Goal: Information Seeking & Learning: Find specific page/section

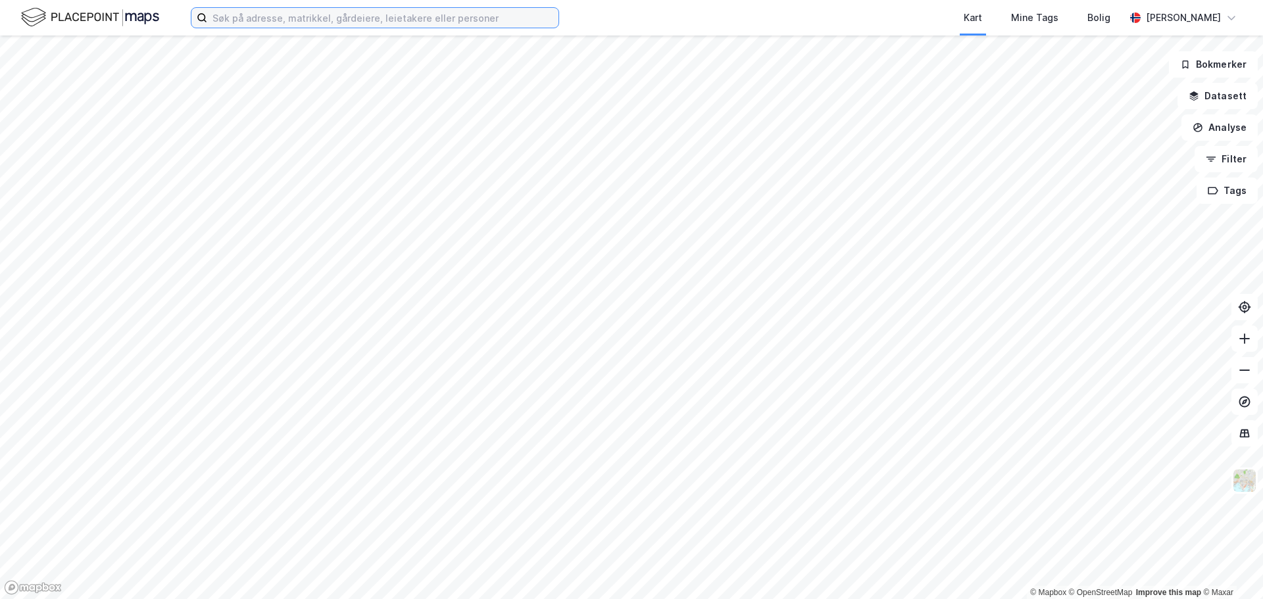
click at [280, 15] on input at bounding box center [382, 18] width 351 height 20
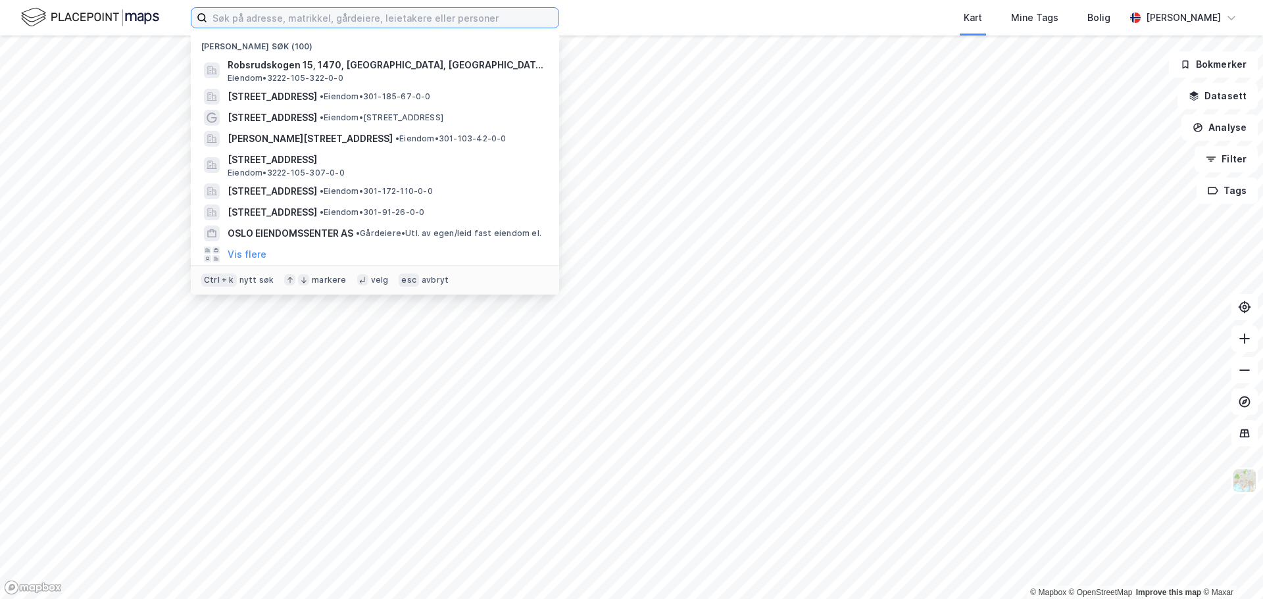
paste input "Brobekkveien 38"
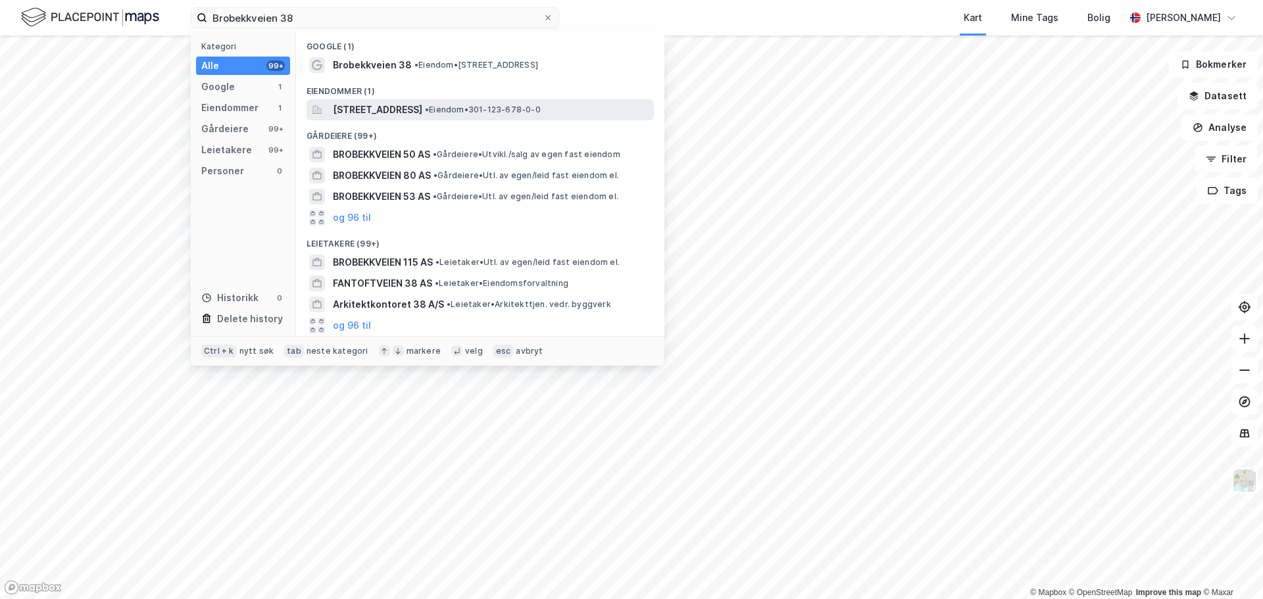
click at [373, 110] on span "[STREET_ADDRESS]" at bounding box center [377, 110] width 89 height 16
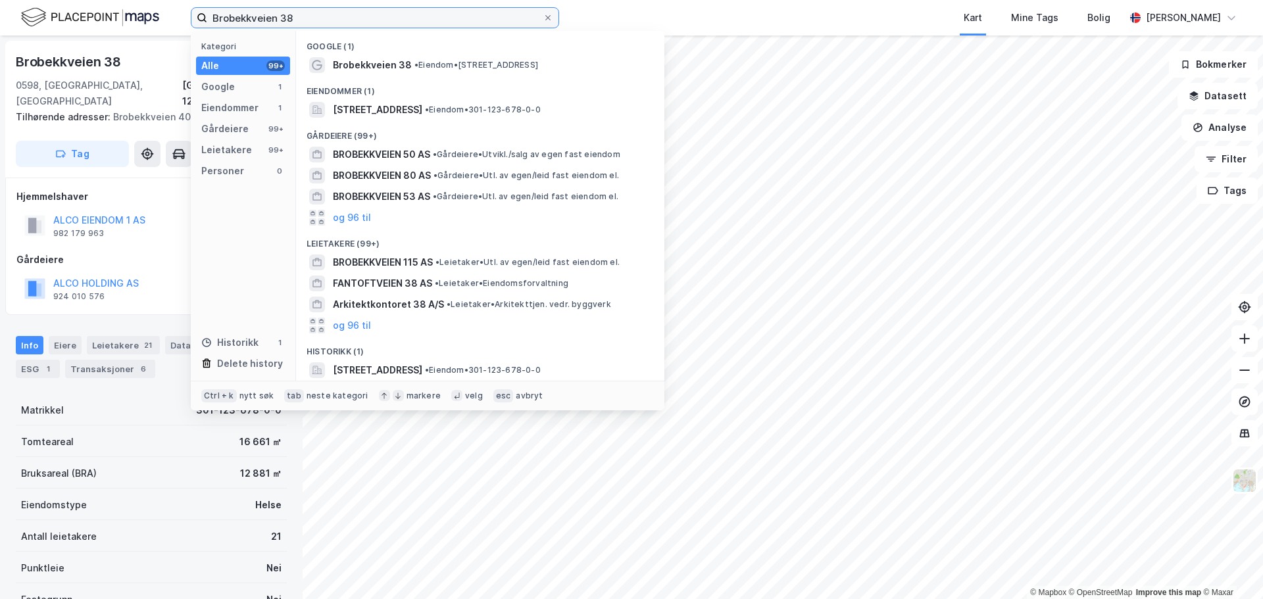
click at [327, 22] on input "Brobekkveien 38" at bounding box center [374, 18] width 335 height 20
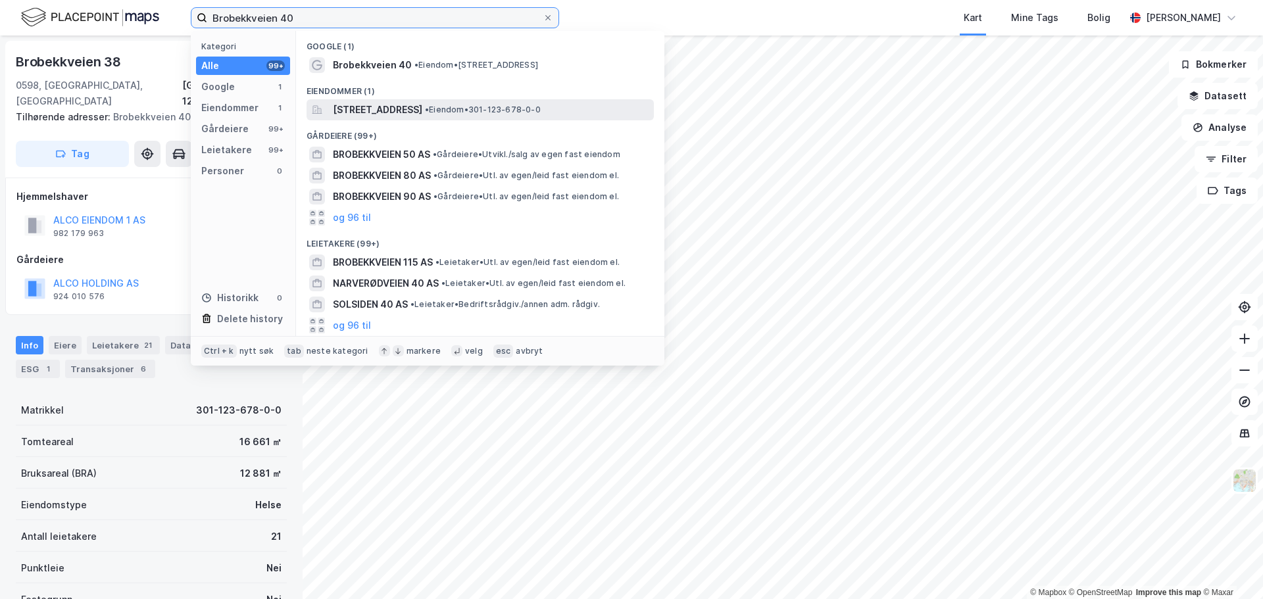
type input "Brobekkveien 40"
click at [416, 109] on span "[STREET_ADDRESS]" at bounding box center [377, 110] width 89 height 16
